Goal: Feedback & Contribution: Contribute content

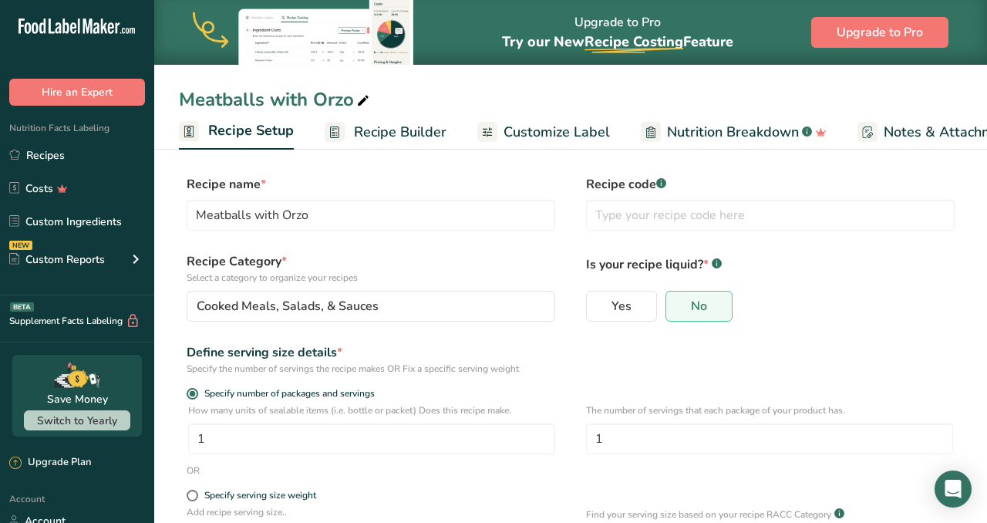
click at [41, 150] on link "Recipes" at bounding box center [77, 154] width 154 height 29
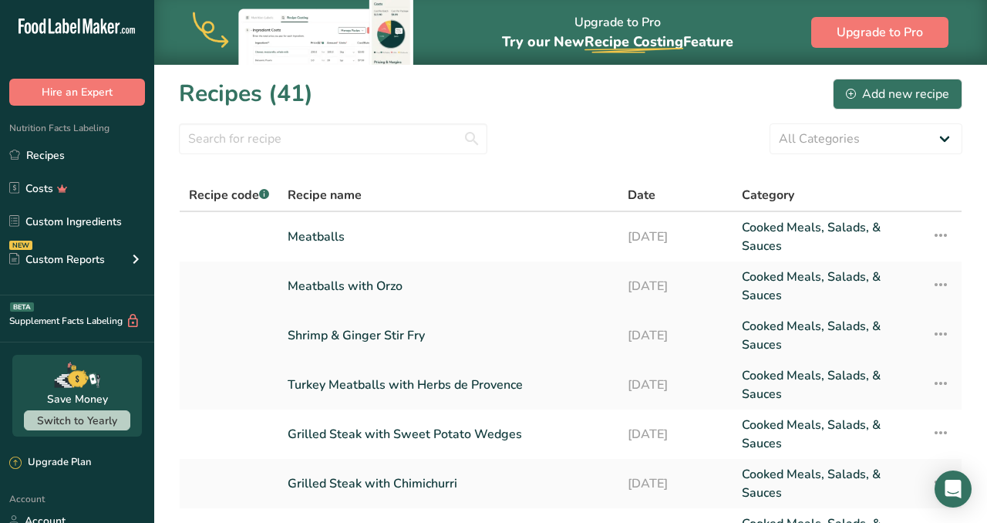
click at [344, 331] on link "Shrimp & Ginger Stir Fry" at bounding box center [449, 335] width 322 height 37
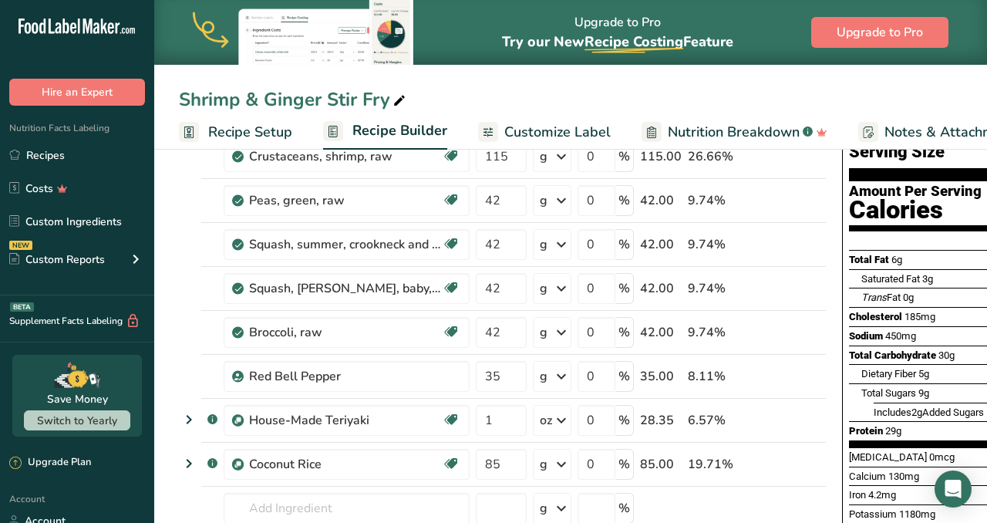
scroll to position [136, 0]
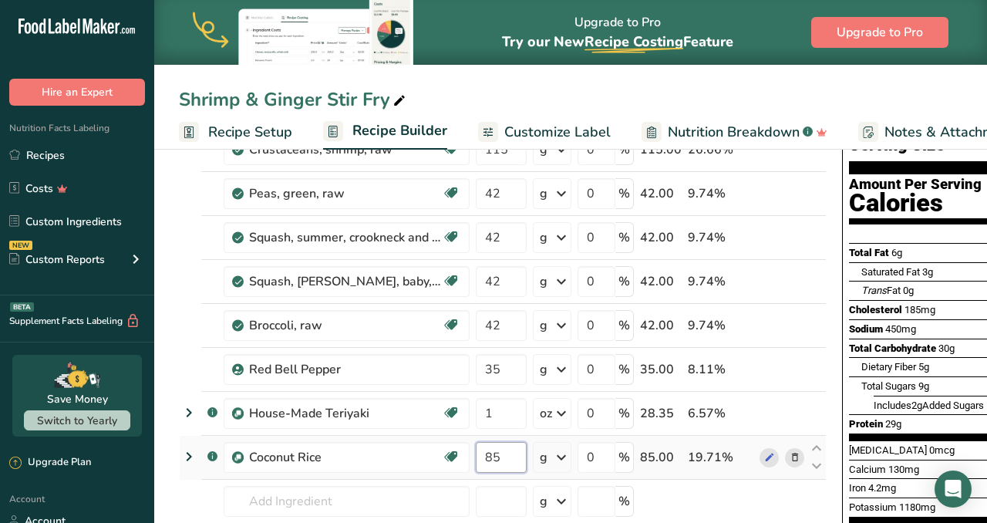
click at [521, 464] on input "85" at bounding box center [501, 457] width 51 height 31
type input "8"
type input "112"
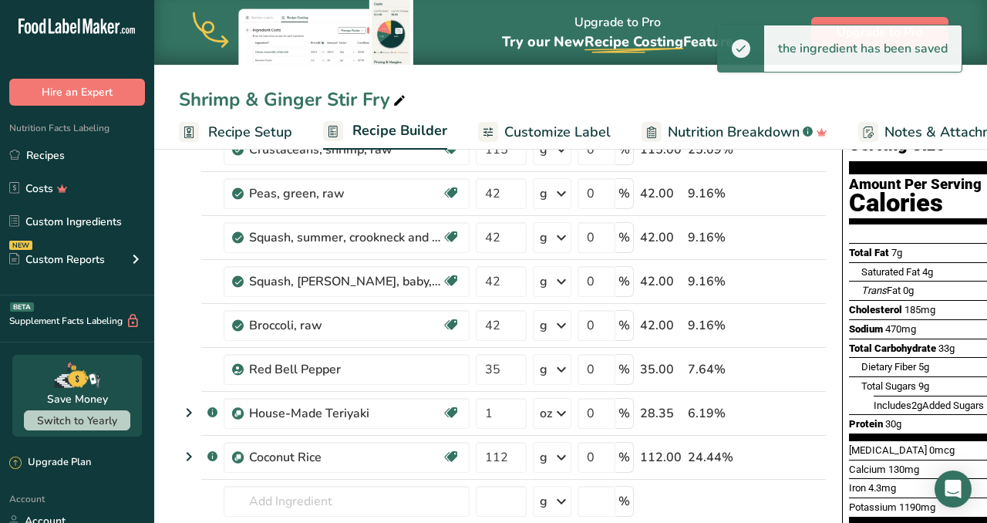
click at [521, 129] on span "Customize Label" at bounding box center [557, 132] width 106 height 21
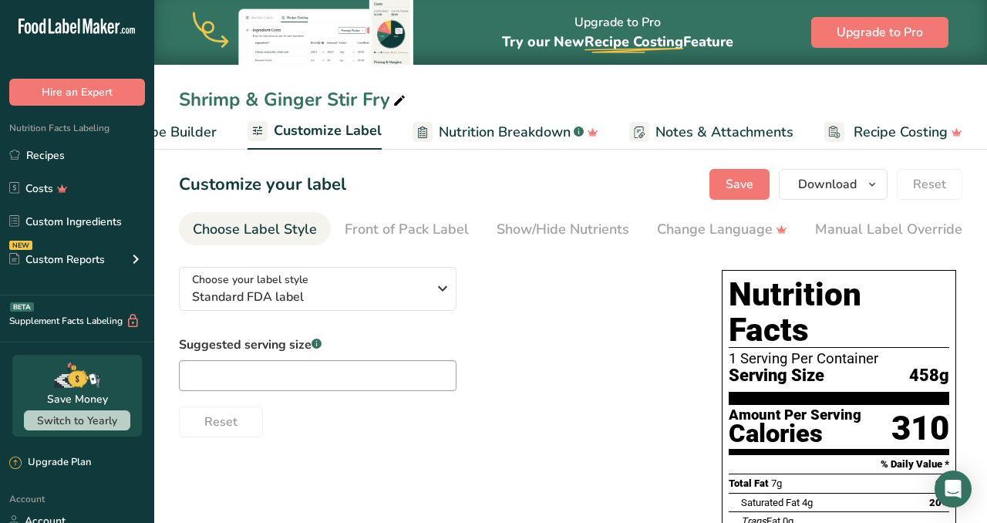
click at [177, 128] on span "Recipe Builder" at bounding box center [170, 132] width 93 height 21
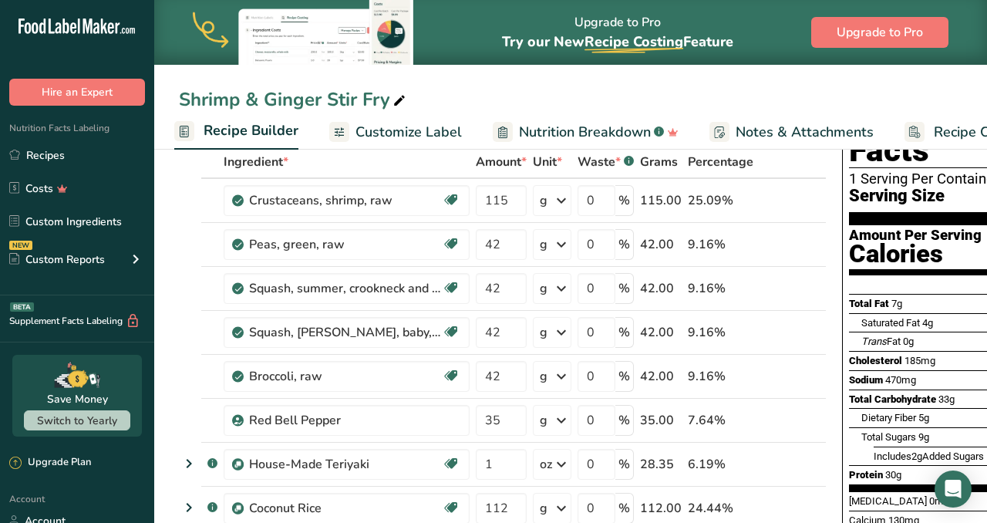
scroll to position [86, 0]
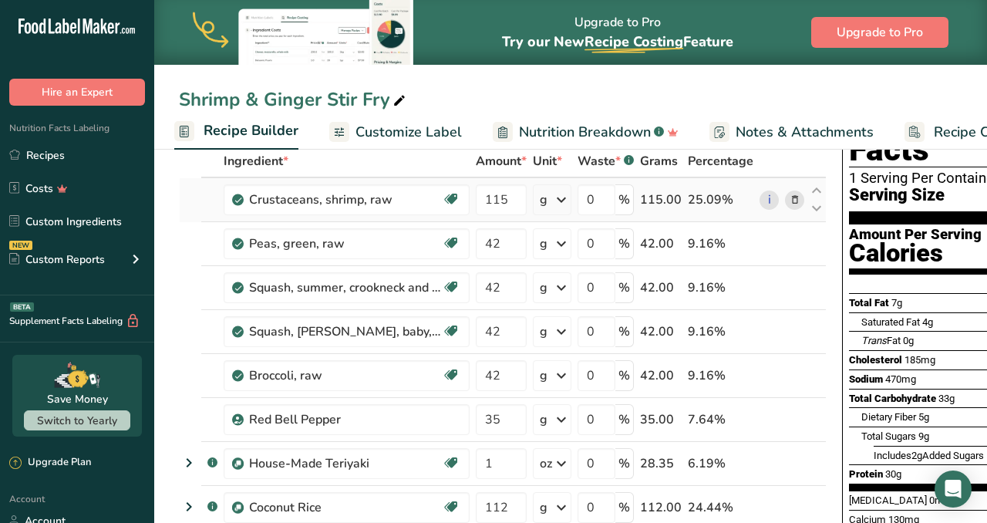
click at [562, 200] on icon at bounding box center [561, 200] width 19 height 28
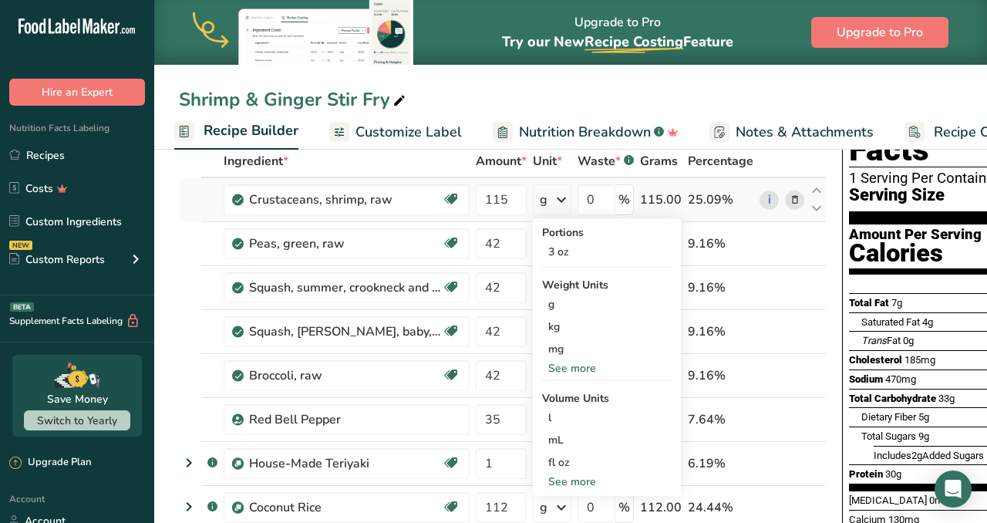
click at [555, 371] on div "See more" at bounding box center [607, 368] width 130 height 16
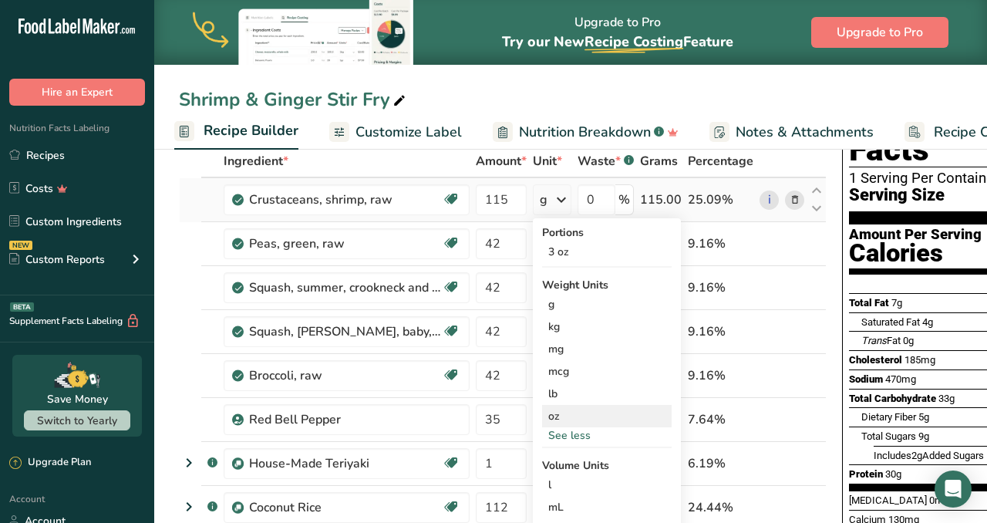
click at [558, 416] on div "oz" at bounding box center [607, 416] width 130 height 22
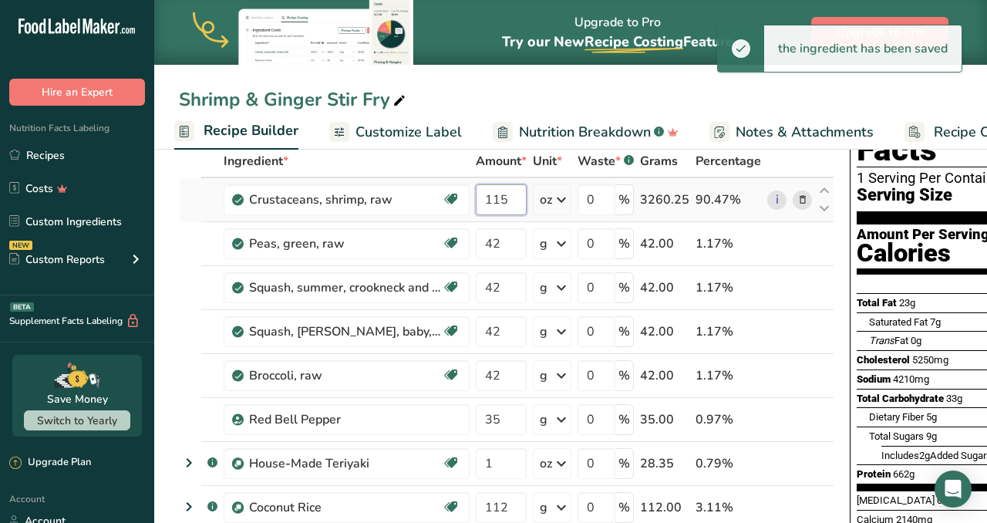
click at [514, 198] on input "115" at bounding box center [501, 199] width 51 height 31
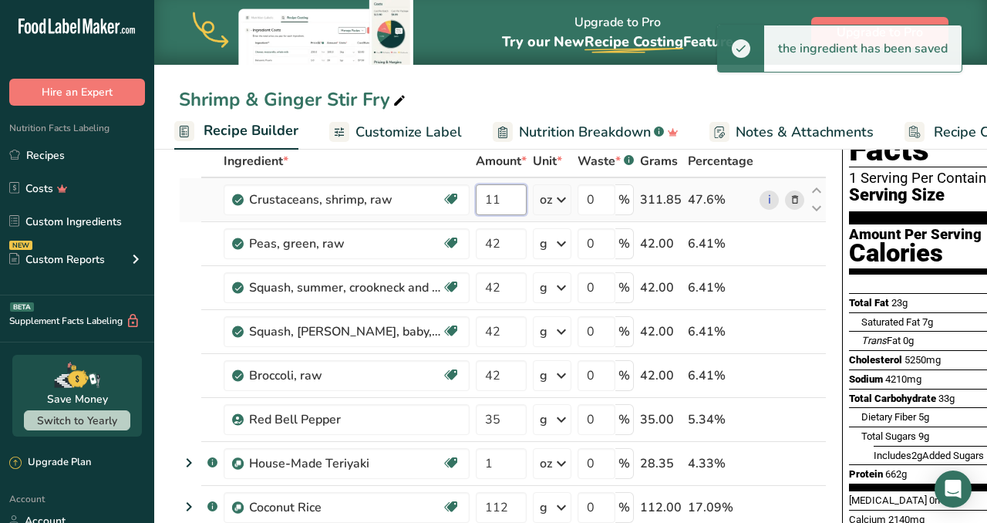
type input "1"
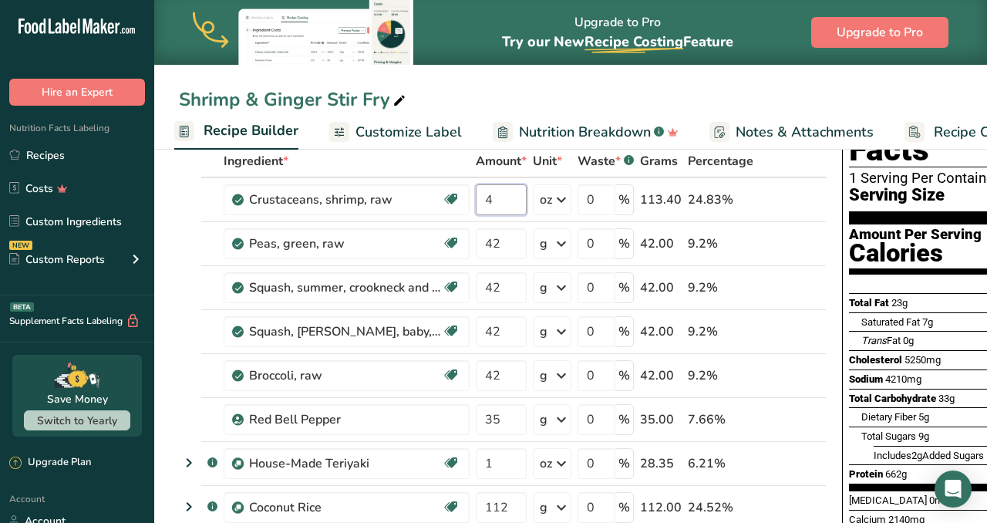
type input "4"
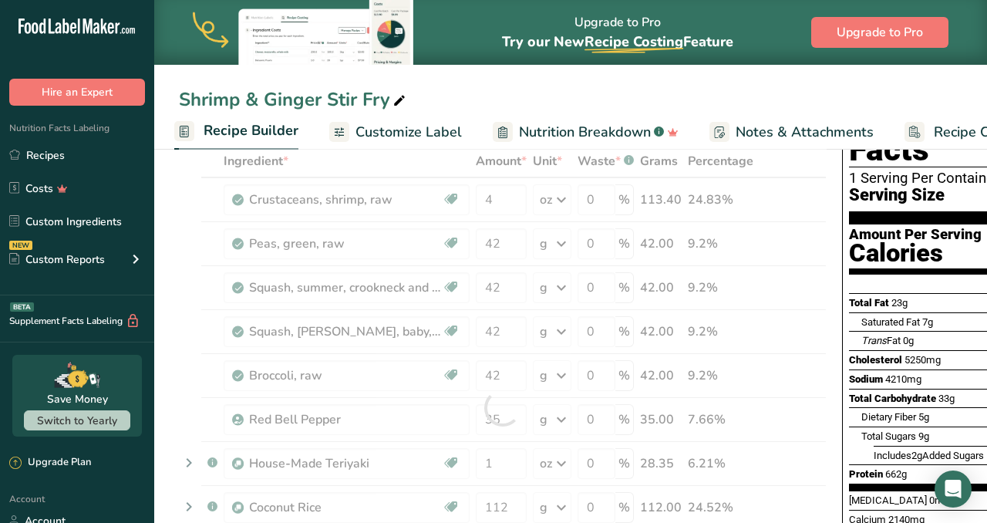
click at [722, 94] on div "Shrimp & Ginger Stir Fry" at bounding box center [570, 100] width 833 height 28
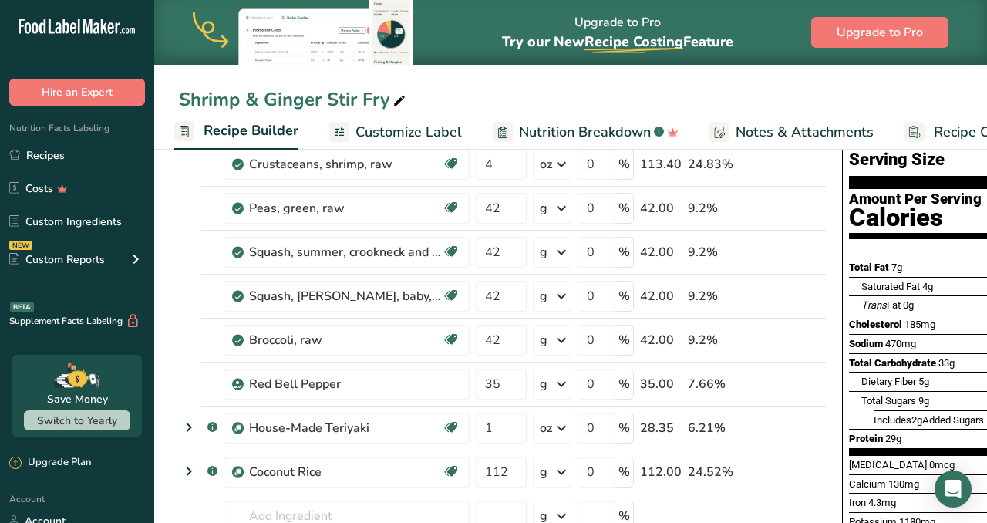
scroll to position [125, 0]
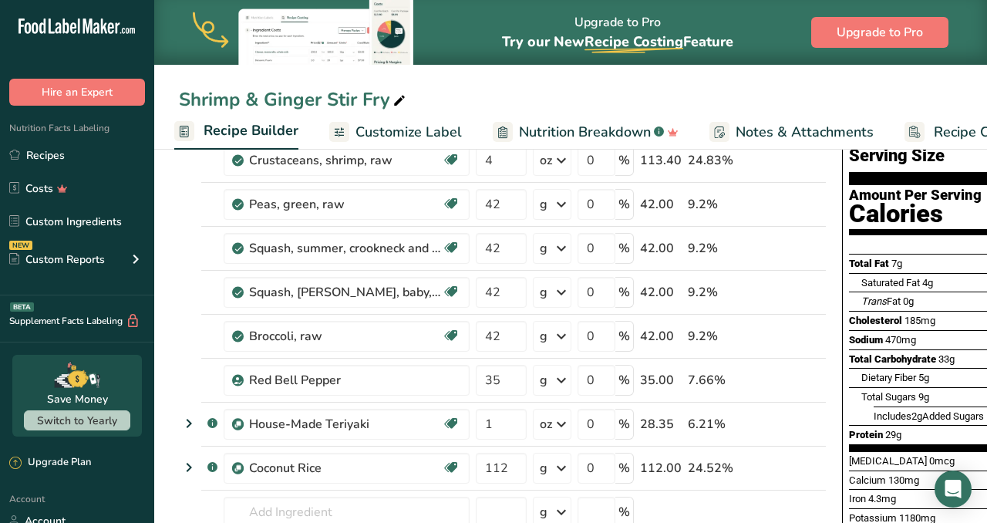
click at [400, 130] on span "Customize Label" at bounding box center [409, 132] width 106 height 21
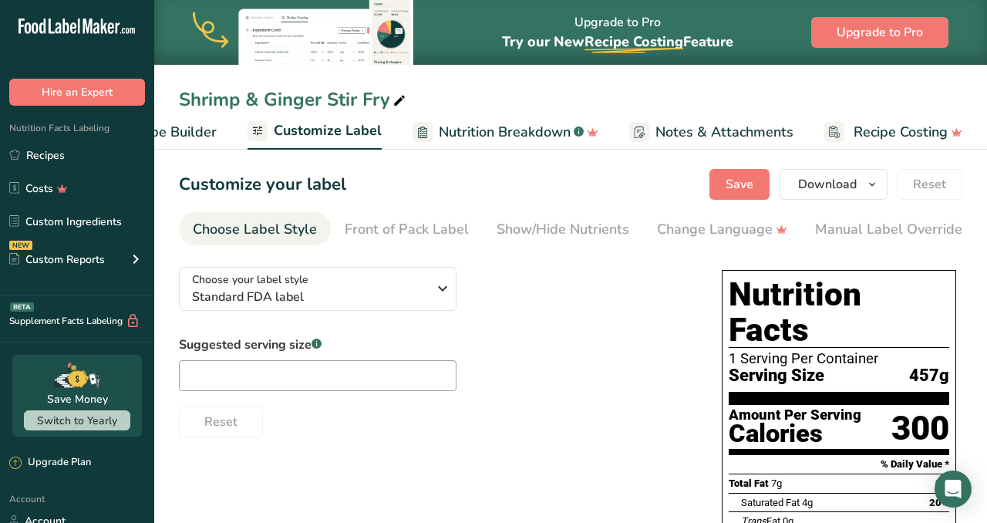
click at [183, 133] on span "Recipe Builder" at bounding box center [170, 132] width 93 height 21
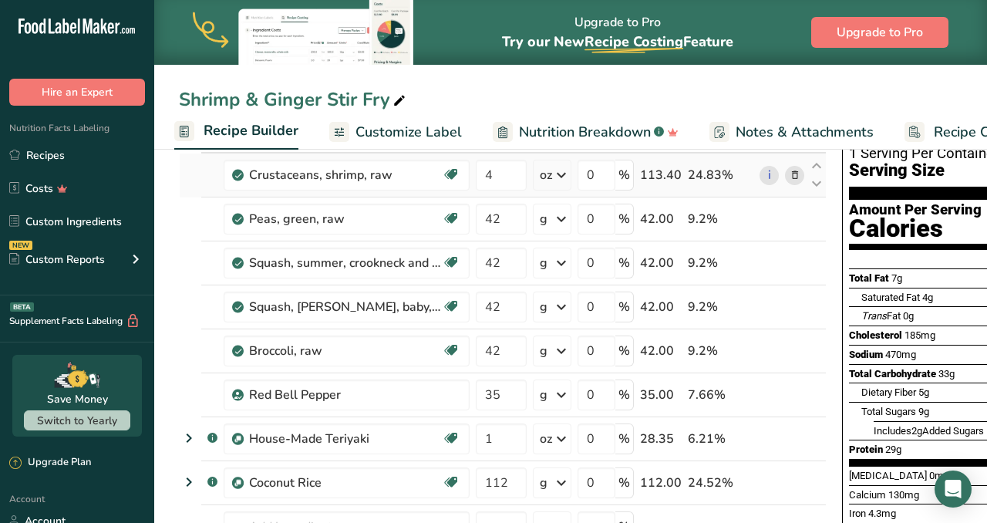
scroll to position [113, 0]
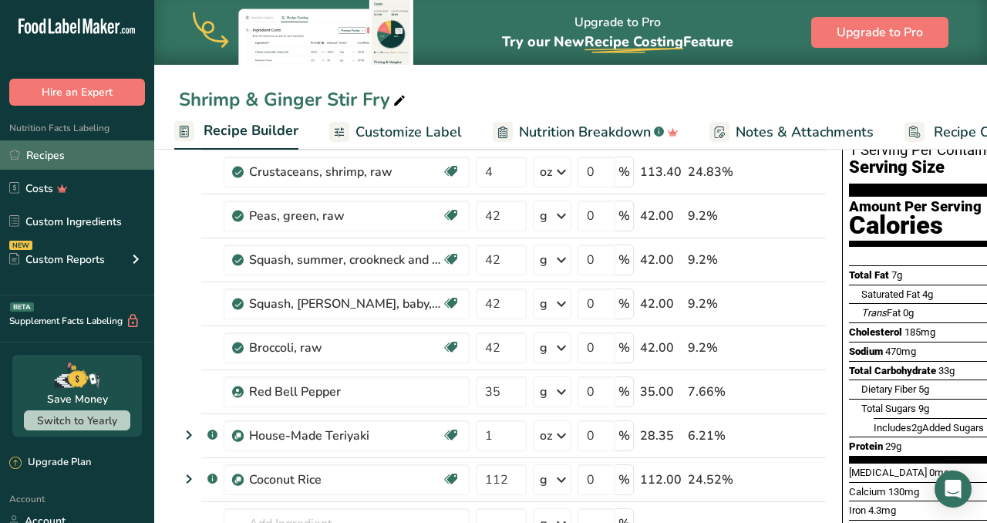
click at [59, 154] on link "Recipes" at bounding box center [77, 154] width 154 height 29
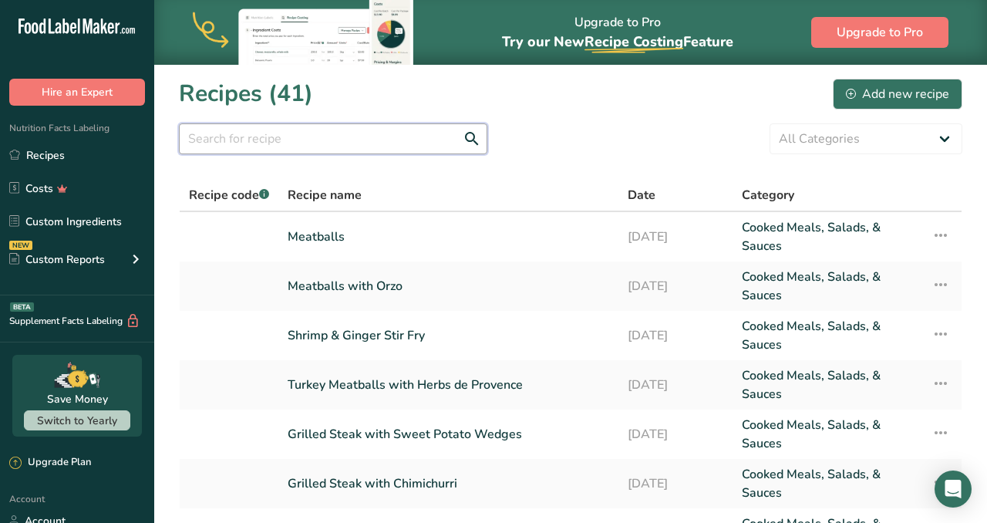
click at [290, 134] on input "text" at bounding box center [333, 138] width 309 height 31
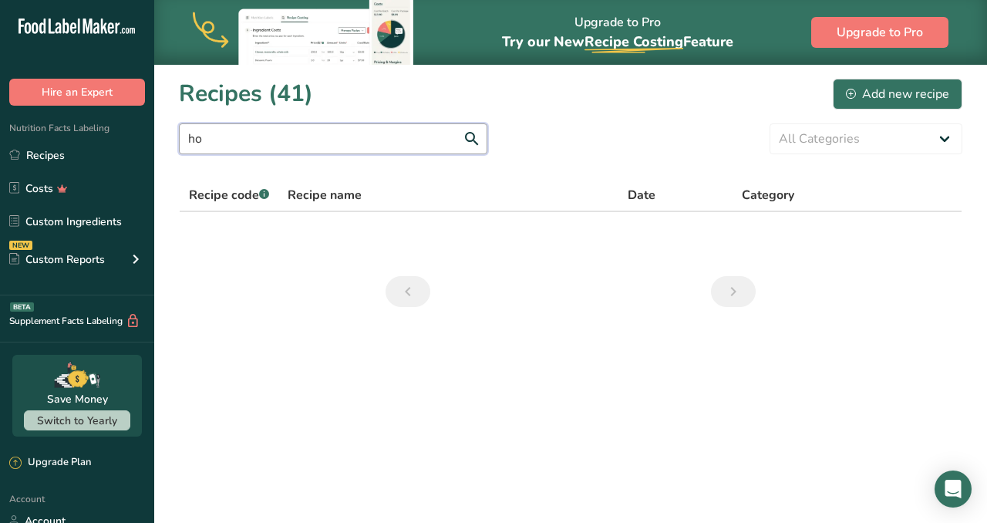
type input "h"
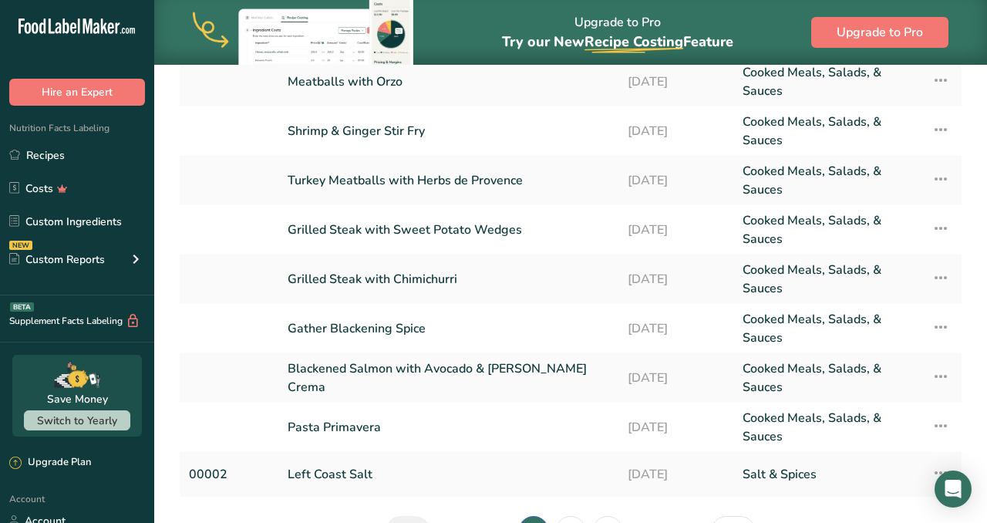
scroll to position [302, 0]
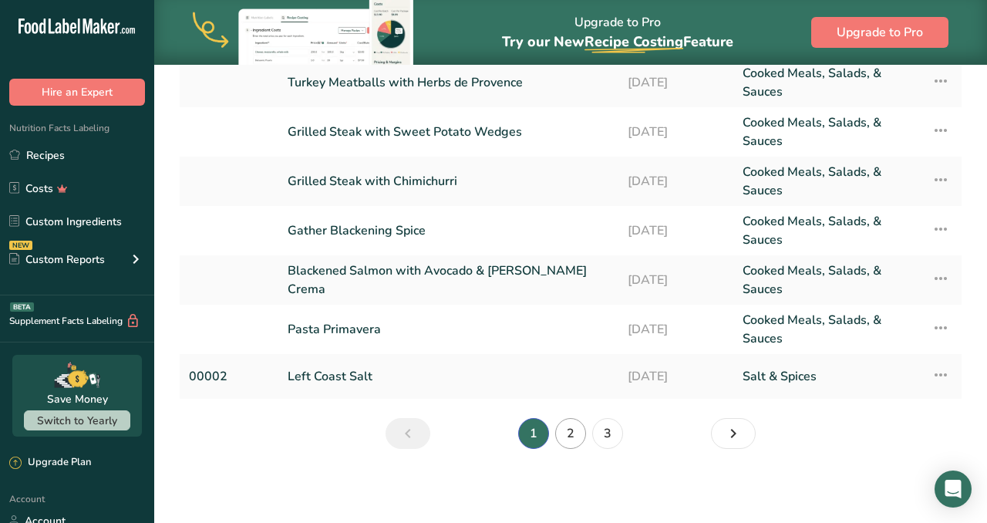
type input "teriyaki"
click at [574, 432] on link "2" at bounding box center [570, 433] width 31 height 31
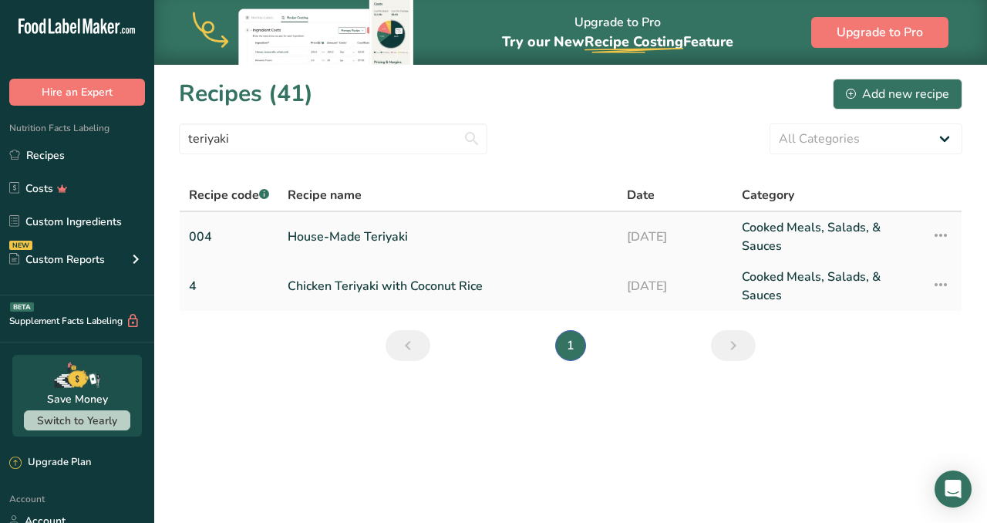
click at [381, 232] on link "House-Made Teriyaki" at bounding box center [448, 236] width 321 height 37
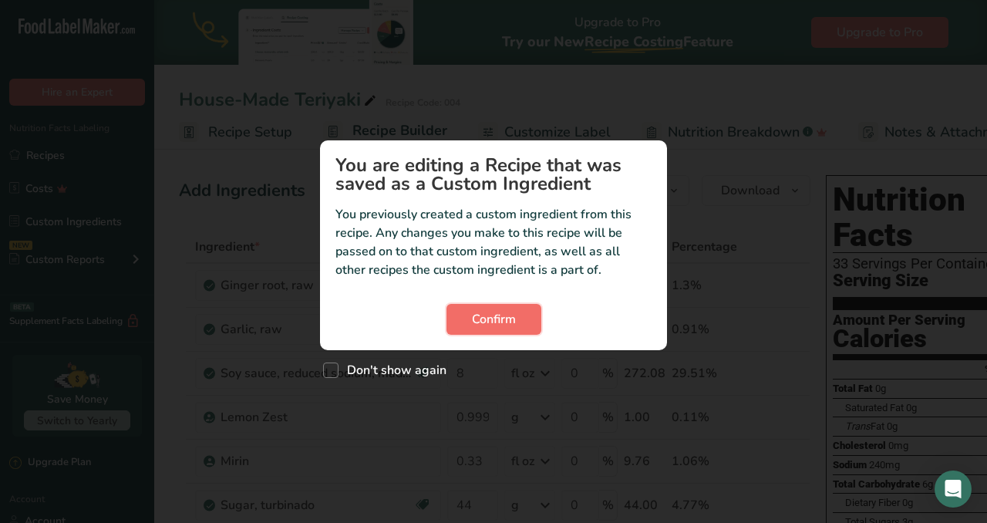
click at [513, 314] on span "Confirm" at bounding box center [494, 319] width 44 height 19
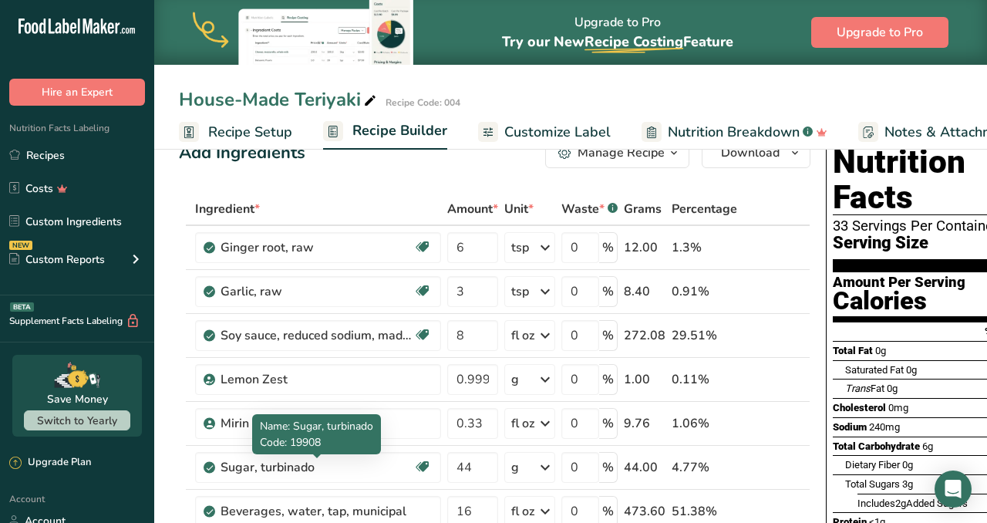
scroll to position [25, 0]
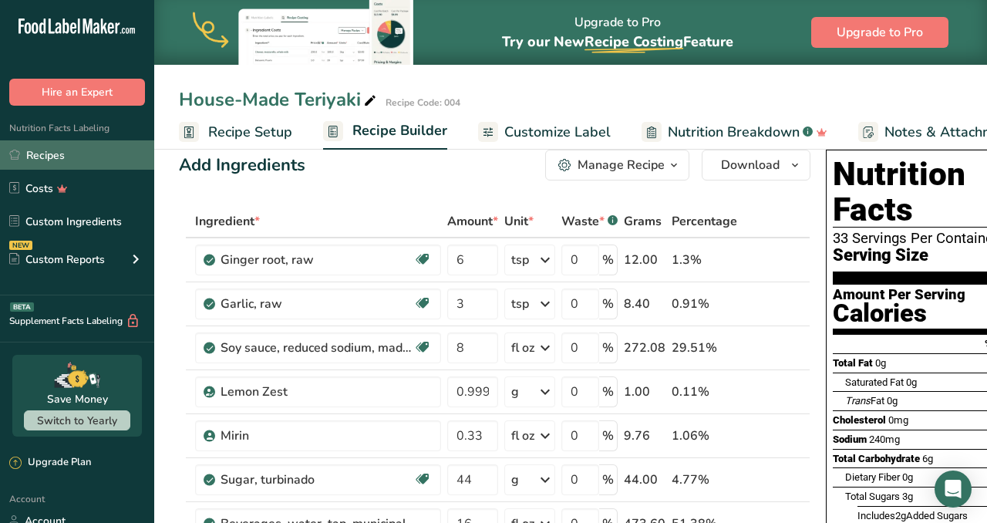
click at [49, 159] on link "Recipes" at bounding box center [77, 154] width 154 height 29
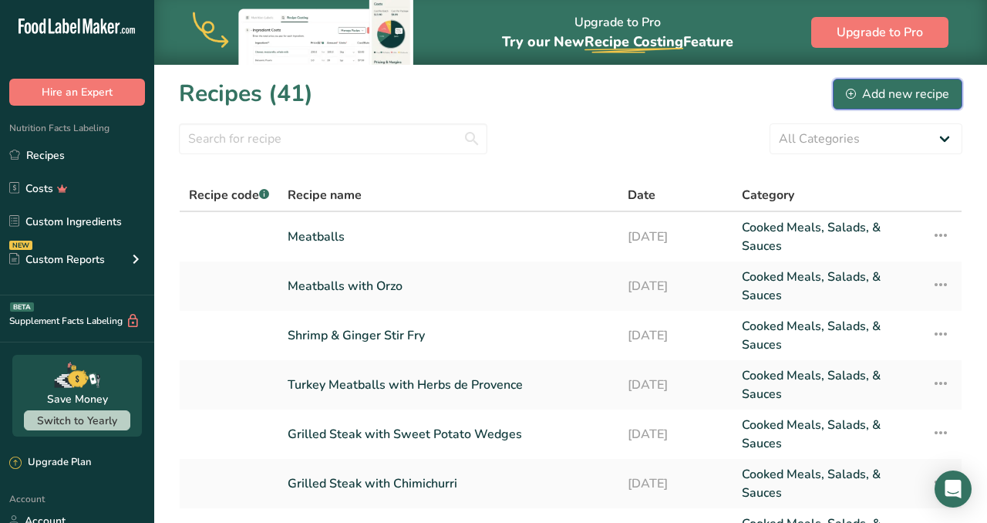
click at [880, 102] on div "Add new recipe" at bounding box center [897, 94] width 103 height 19
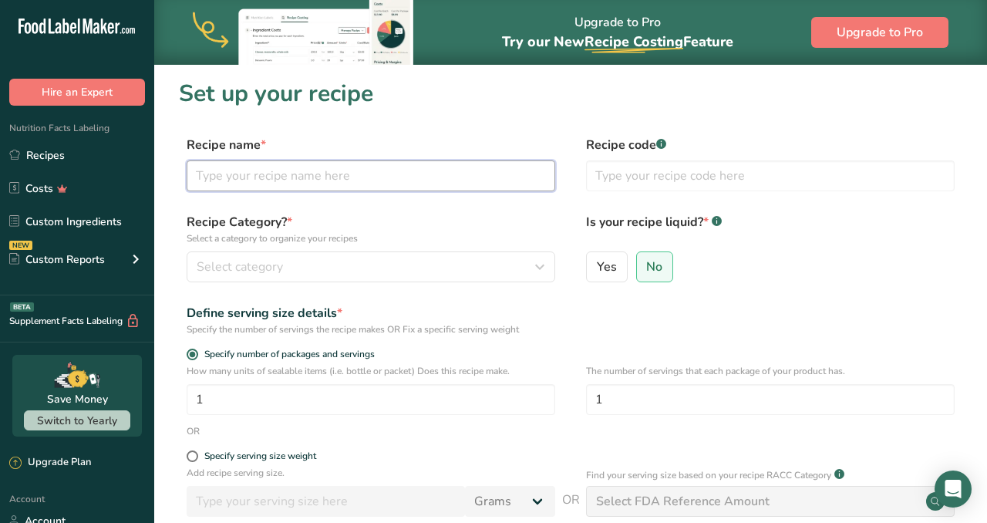
click at [302, 168] on input "text" at bounding box center [371, 175] width 369 height 31
type input "New [PERSON_NAME]"
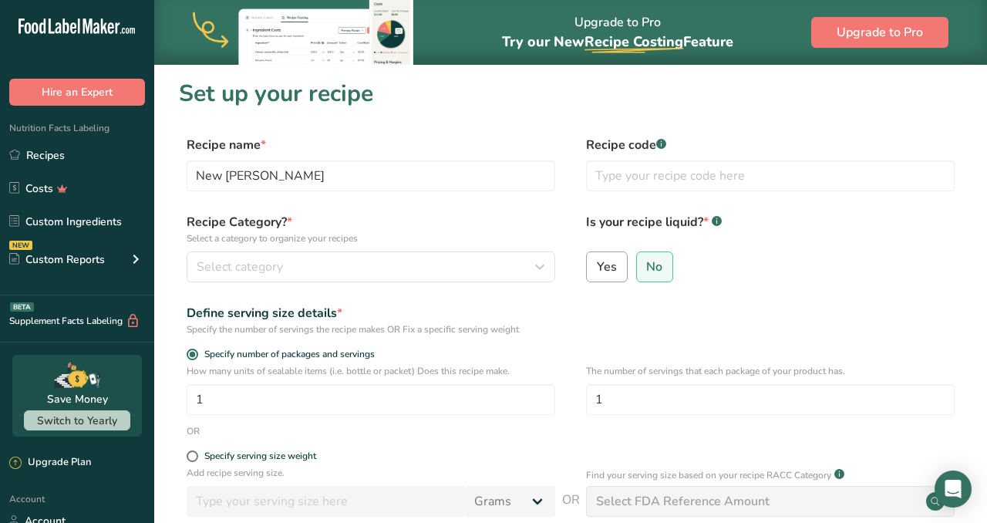
click at [593, 263] on input "Yes" at bounding box center [592, 266] width 10 height 10
radio input "true"
radio input "false"
select select "22"
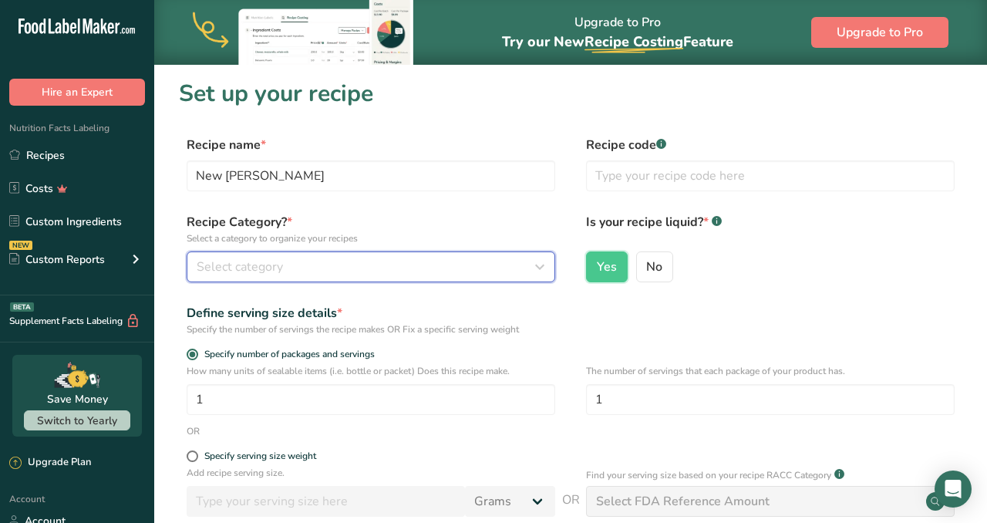
click at [414, 267] on div "Select category" at bounding box center [366, 267] width 339 height 19
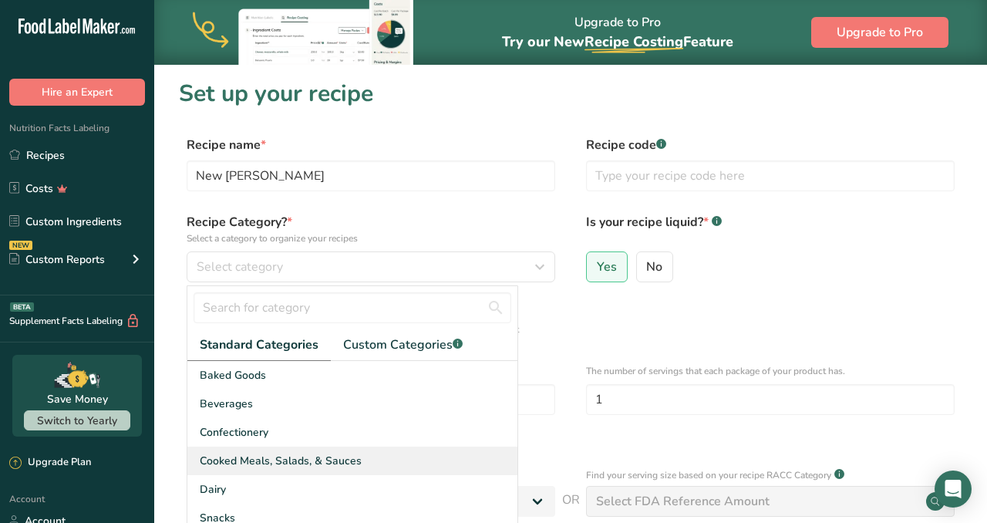
click at [239, 453] on span "Cooked Meals, Salads, & Sauces" at bounding box center [281, 461] width 162 height 16
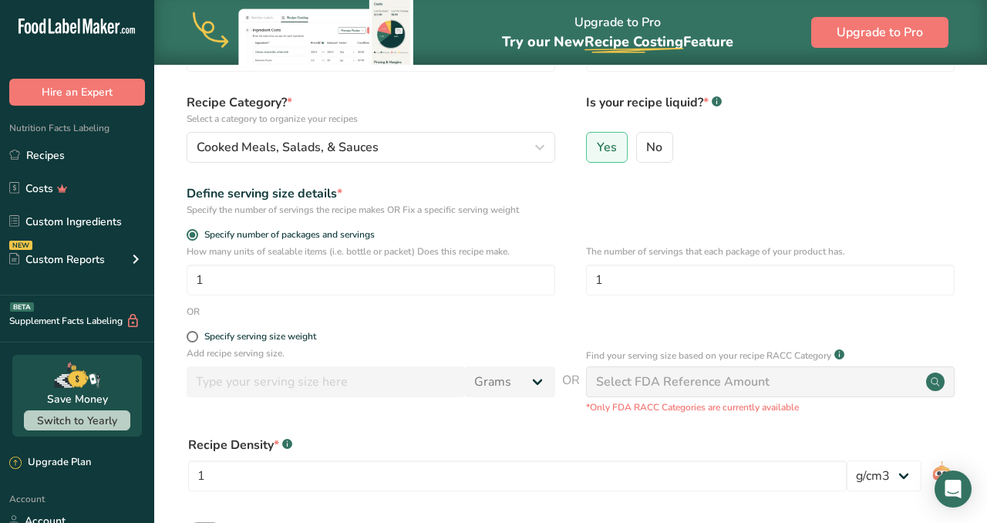
scroll to position [121, 0]
click at [194, 331] on span at bounding box center [193, 335] width 12 height 12
click at [194, 331] on input "Specify serving size weight" at bounding box center [192, 335] width 10 height 10
radio input "true"
radio input "false"
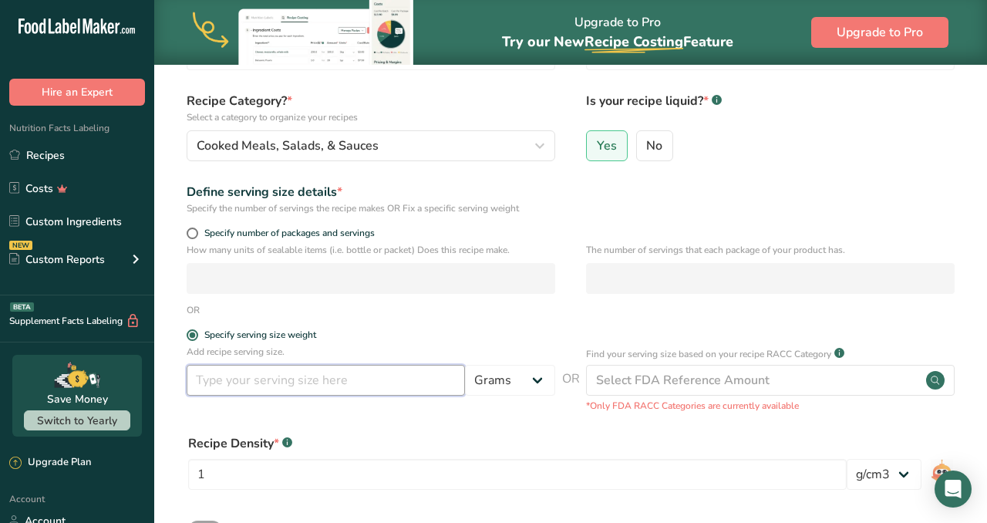
click at [332, 381] on input "number" at bounding box center [326, 380] width 278 height 31
click at [535, 376] on select "Grams kg mg mcg lb oz l mL fl oz tbsp tsp cup qt gallon" at bounding box center [510, 380] width 90 height 31
select select "18"
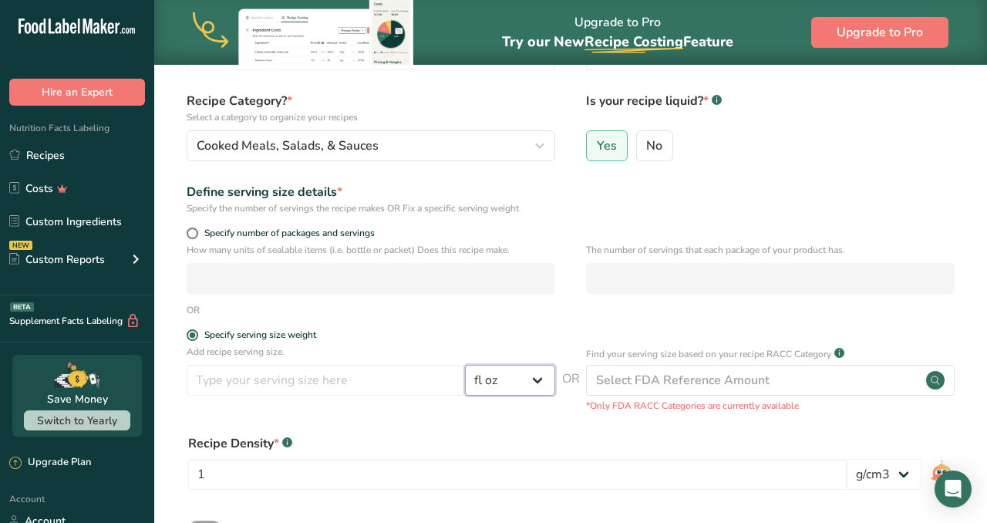
click at [465, 365] on select "Grams kg mg mcg lb oz l mL fl oz tbsp tsp cup qt gallon" at bounding box center [510, 380] width 90 height 31
click at [359, 386] on input "number" at bounding box center [326, 380] width 278 height 31
type input "1"
click at [572, 437] on div "Recipe Density * .a-a{fill:#347362;}.b-a{fill:#fff;}" at bounding box center [517, 443] width 659 height 19
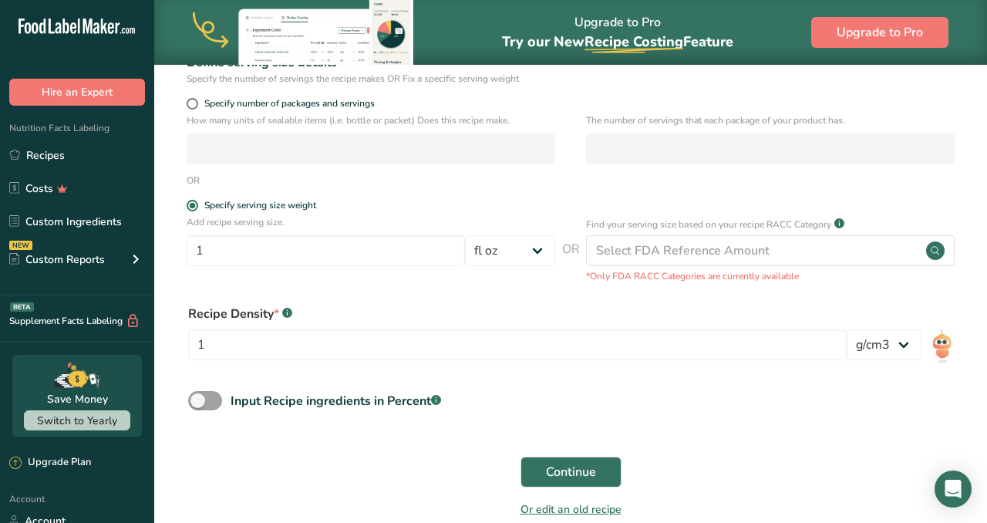
scroll to position [275, 0]
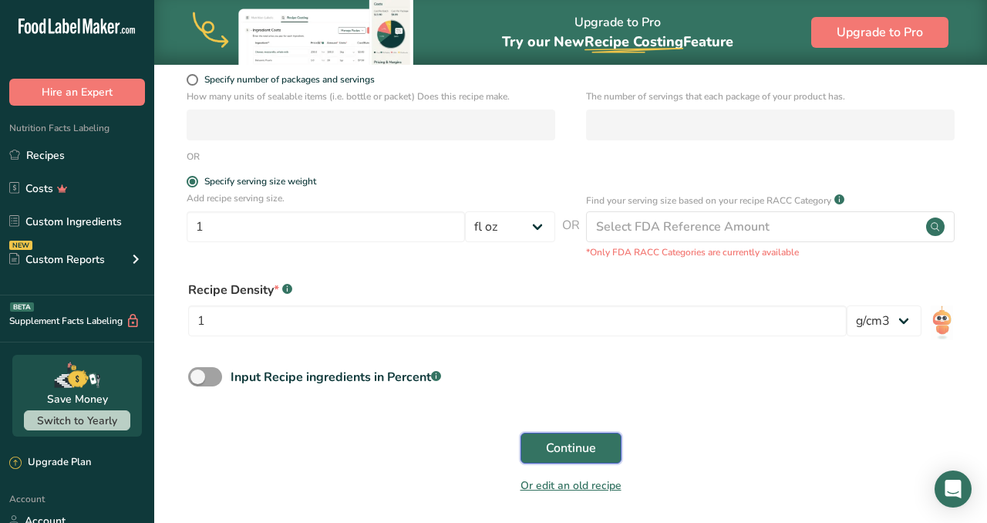
click at [569, 456] on span "Continue" at bounding box center [571, 448] width 50 height 19
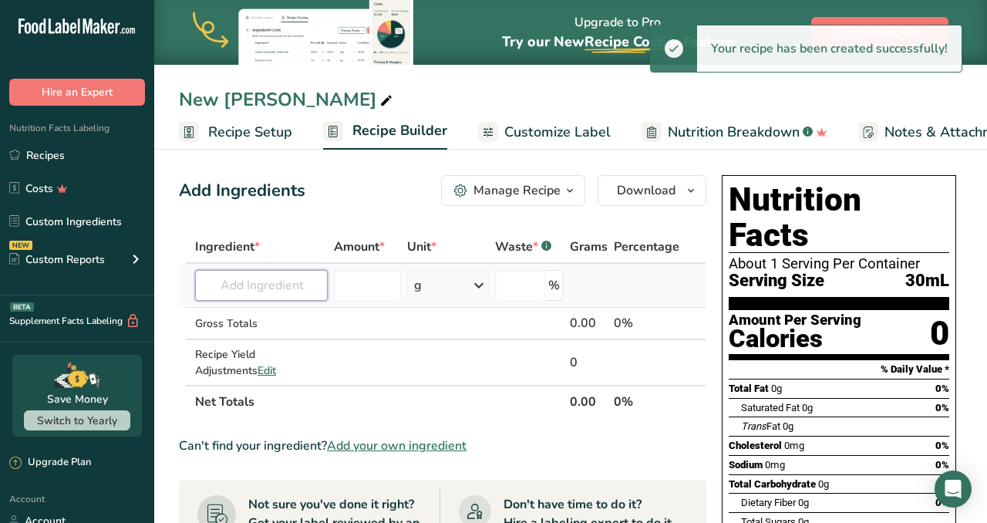
click at [299, 290] on input "text" at bounding box center [261, 285] width 133 height 31
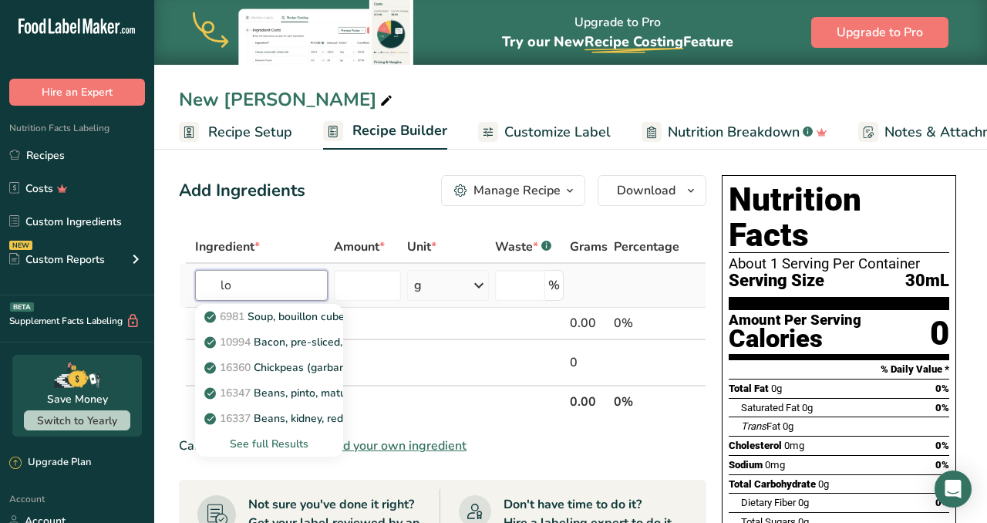
type input "l"
type input "soy sauce"
click at [266, 443] on div "See full Results" at bounding box center [268, 444] width 123 height 16
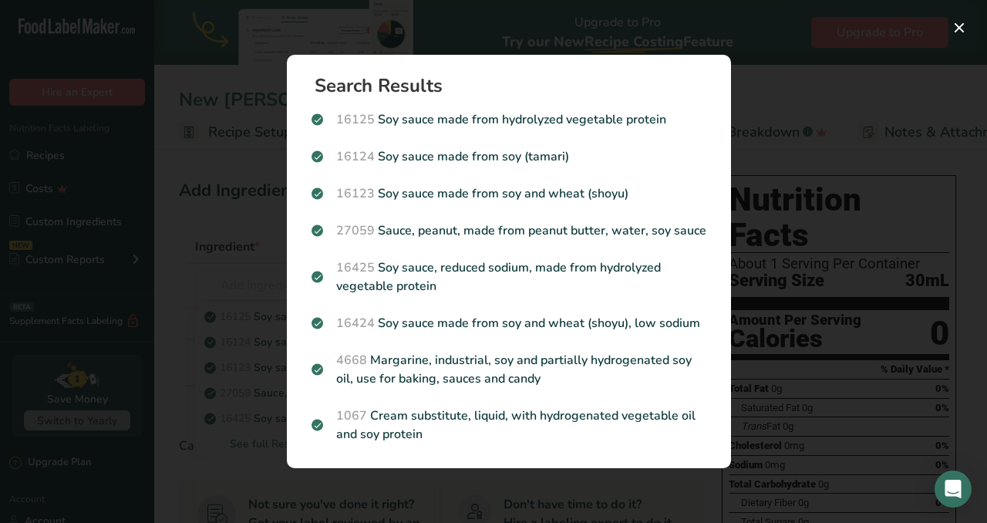
click at [840, 31] on div "Search results modal" at bounding box center [493, 261] width 987 height 523
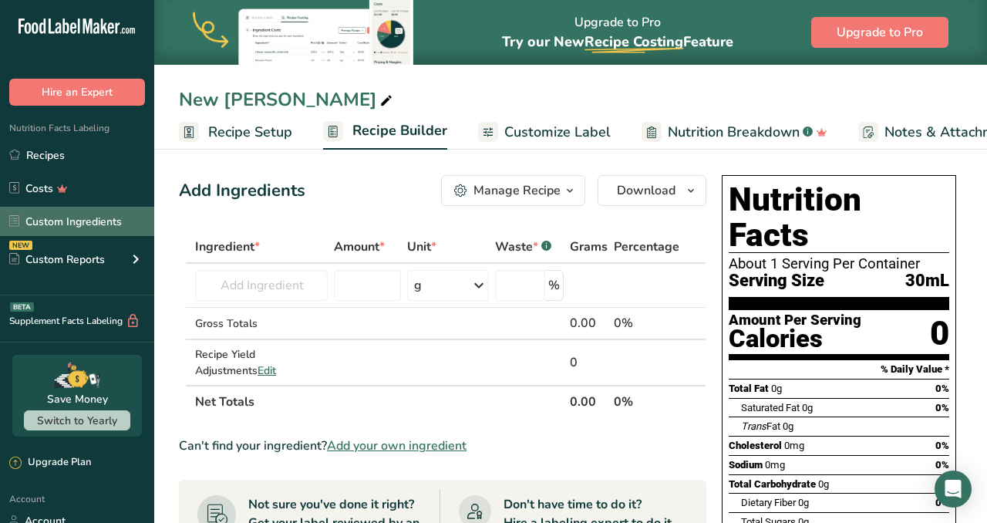
click at [59, 227] on link "Custom Ingredients" at bounding box center [77, 221] width 154 height 29
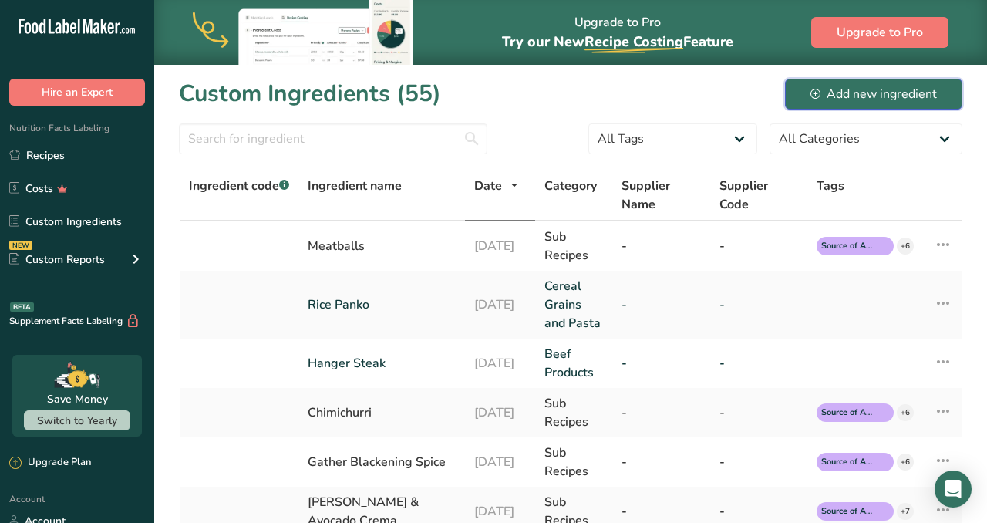
click at [919, 97] on div "Add new ingredient" at bounding box center [874, 94] width 126 height 19
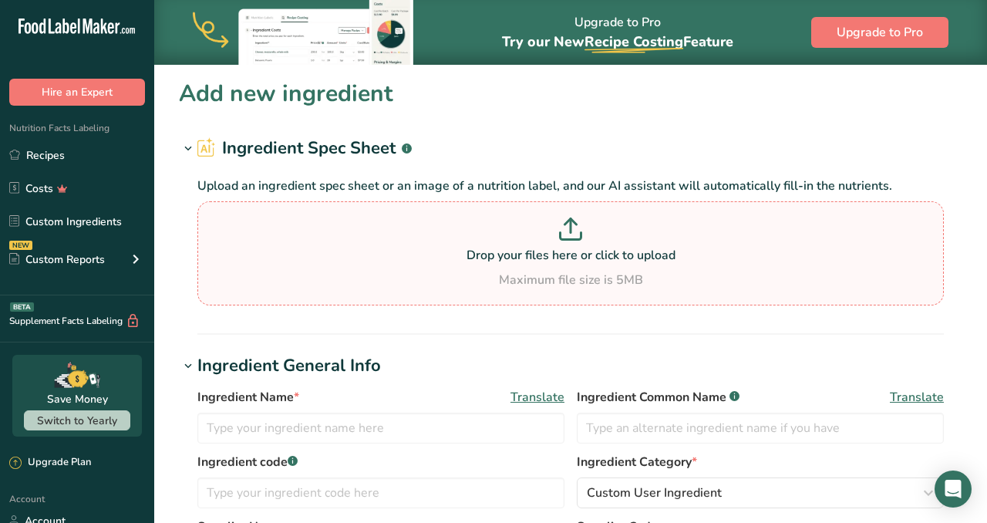
click at [578, 256] on p "Drop your files here or click to upload" at bounding box center [570, 255] width 739 height 19
click at [578, 256] on input "Drop your files here or click to upload Maximum file size is 5MB" at bounding box center [570, 253] width 747 height 104
type input "C:\fakepath\LowSodiSoy.jpeg"
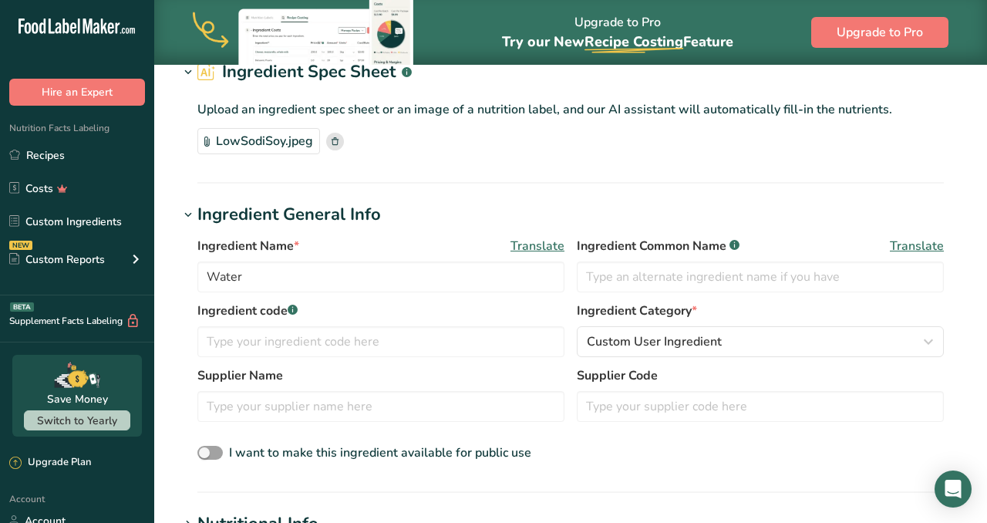
scroll to position [80, 0]
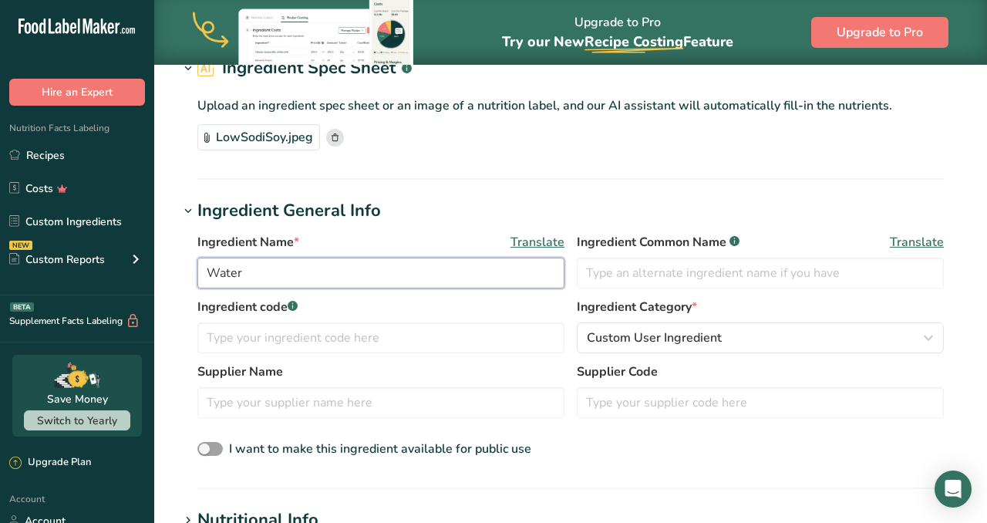
click at [344, 274] on input "Water" at bounding box center [380, 273] width 367 height 31
type input "W"
type input "Low Sodium Soy Sauce"
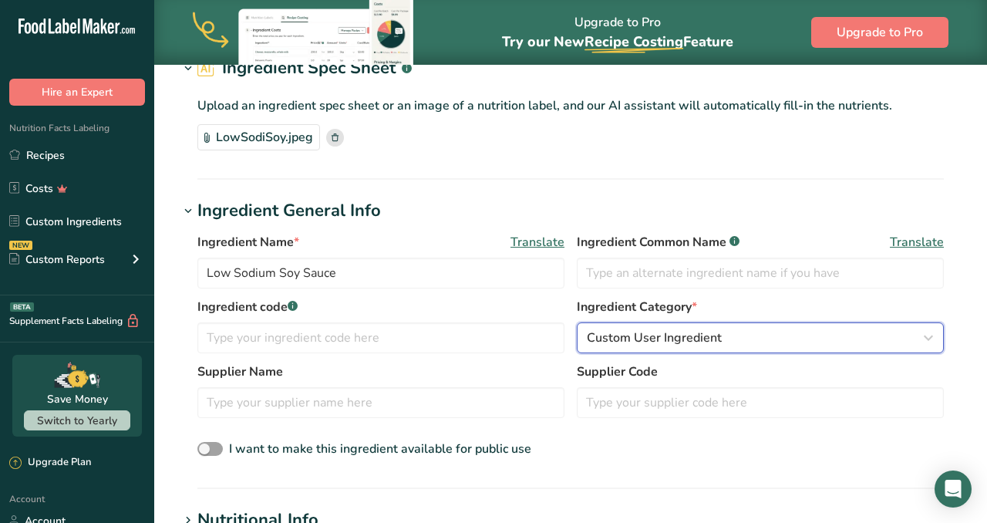
click at [803, 330] on div "Custom User Ingredient" at bounding box center [756, 338] width 338 height 19
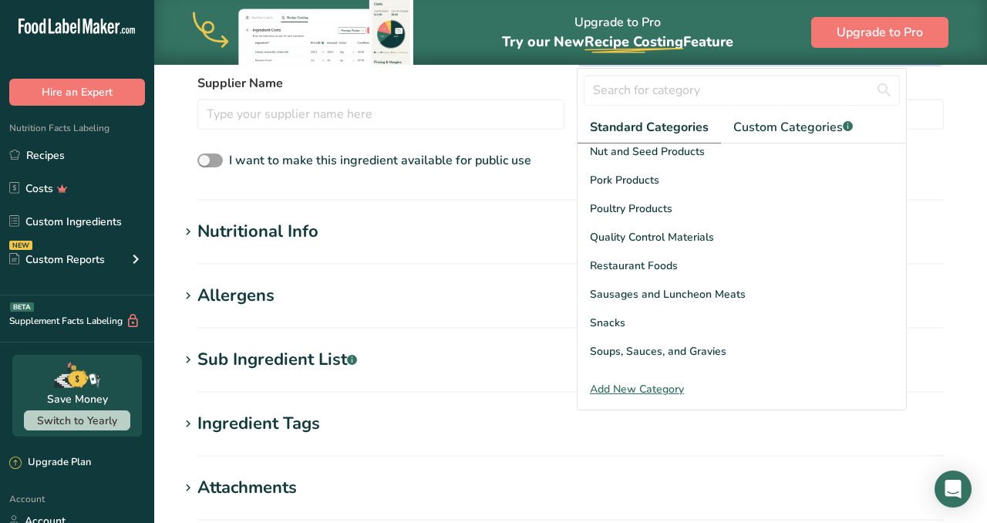
scroll to position [547, 0]
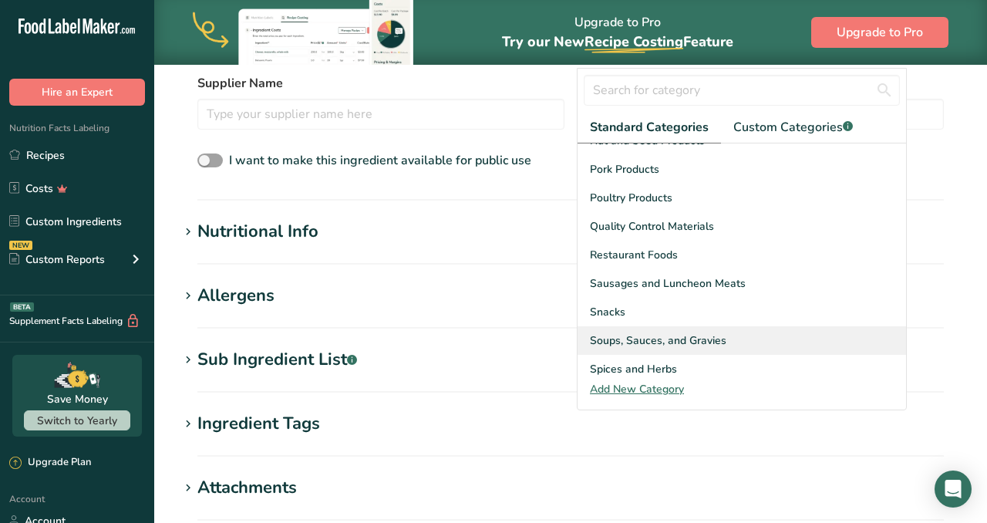
click at [710, 332] on span "Soups, Sauces, and Gravies" at bounding box center [658, 340] width 137 height 16
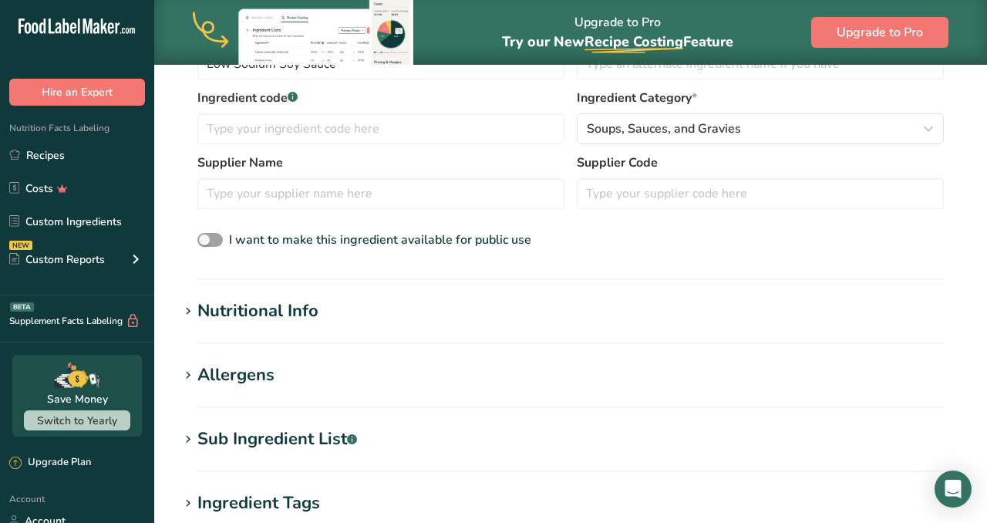
scroll to position [291, 0]
click at [258, 309] on div "Nutritional Info" at bounding box center [257, 309] width 121 height 25
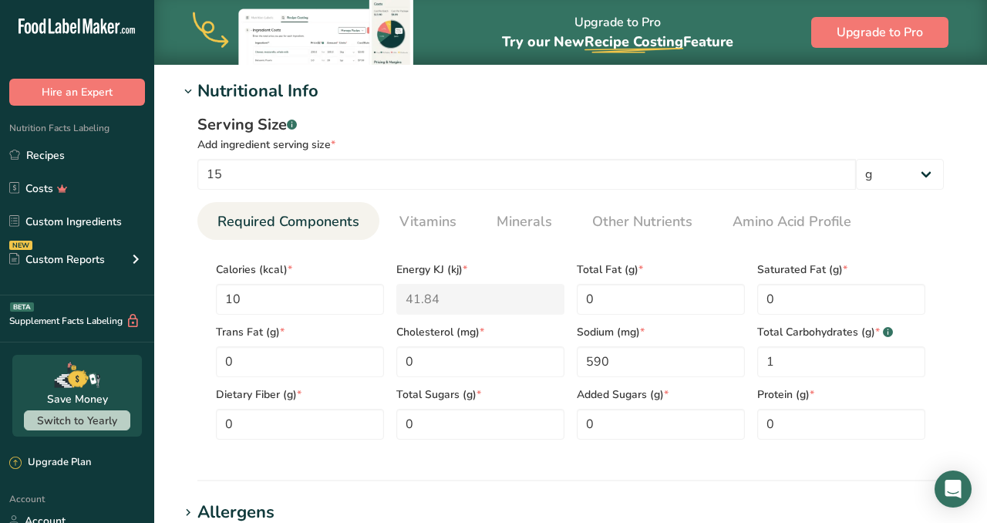
scroll to position [511, 0]
